Goal: Task Accomplishment & Management: Complete application form

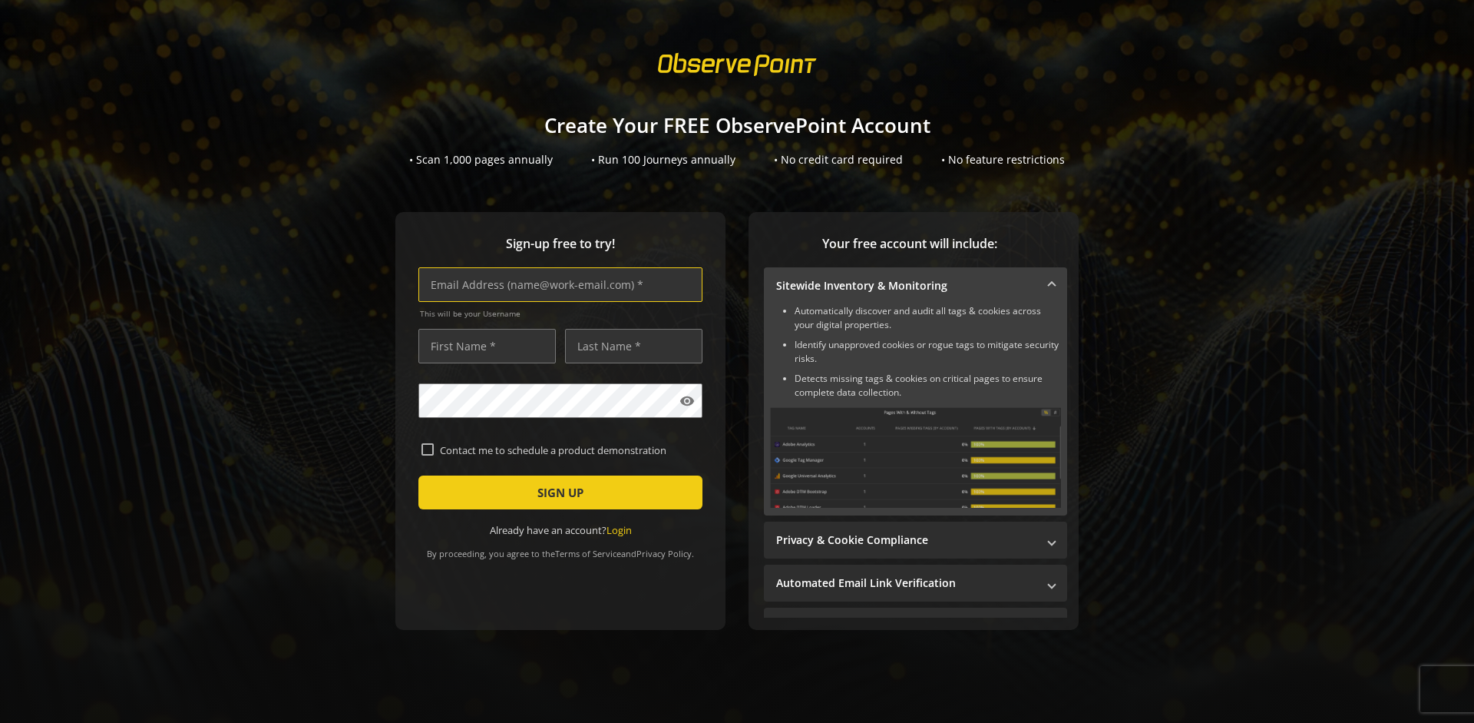
click at [557, 284] on input "text" at bounding box center [561, 284] width 284 height 35
type input "[EMAIL_ADDRESS][DOMAIN_NAME]"
click at [483, 346] on input "text" at bounding box center [487, 346] width 137 height 35
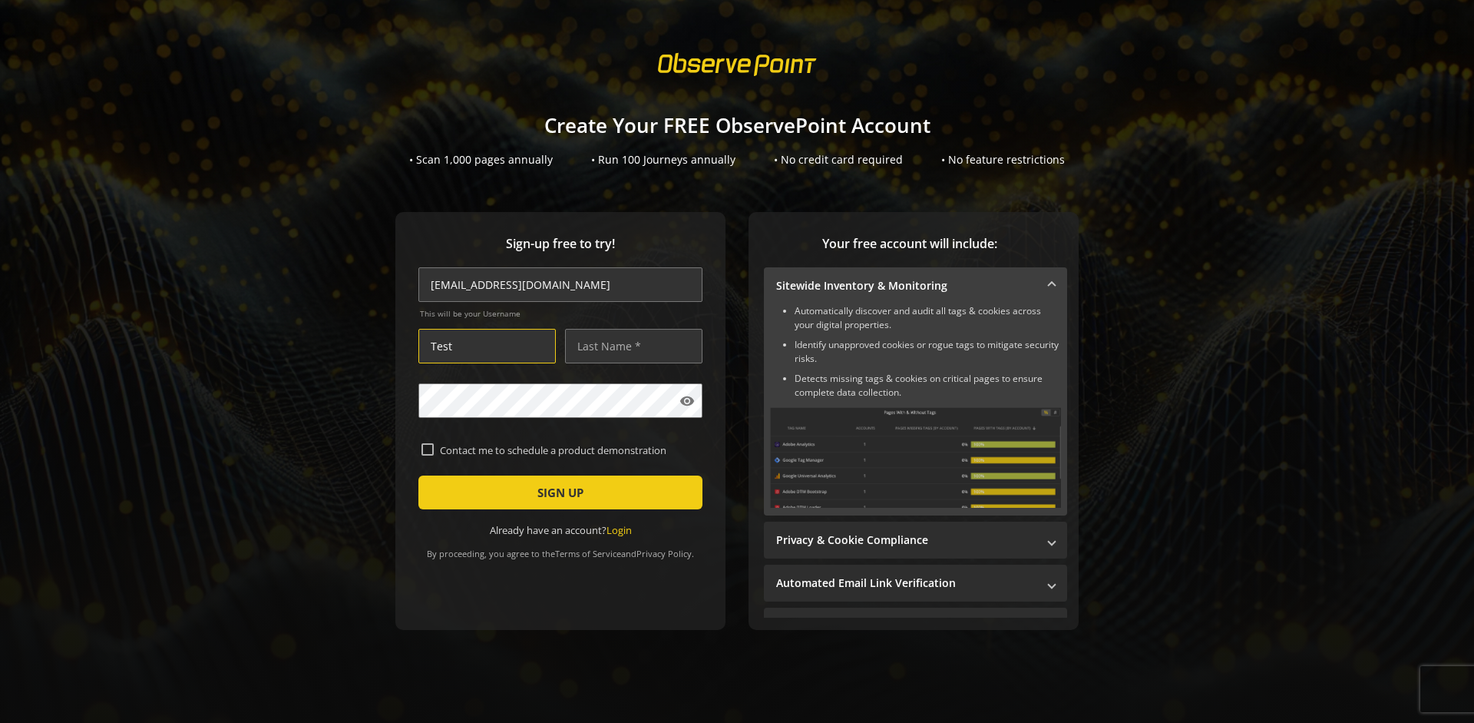
type input "Test"
click at [630, 346] on input "text" at bounding box center [633, 346] width 137 height 35
type input "Test"
click at [557, 492] on span "SIGN UP" at bounding box center [561, 492] width 46 height 28
